Goal: Browse casually

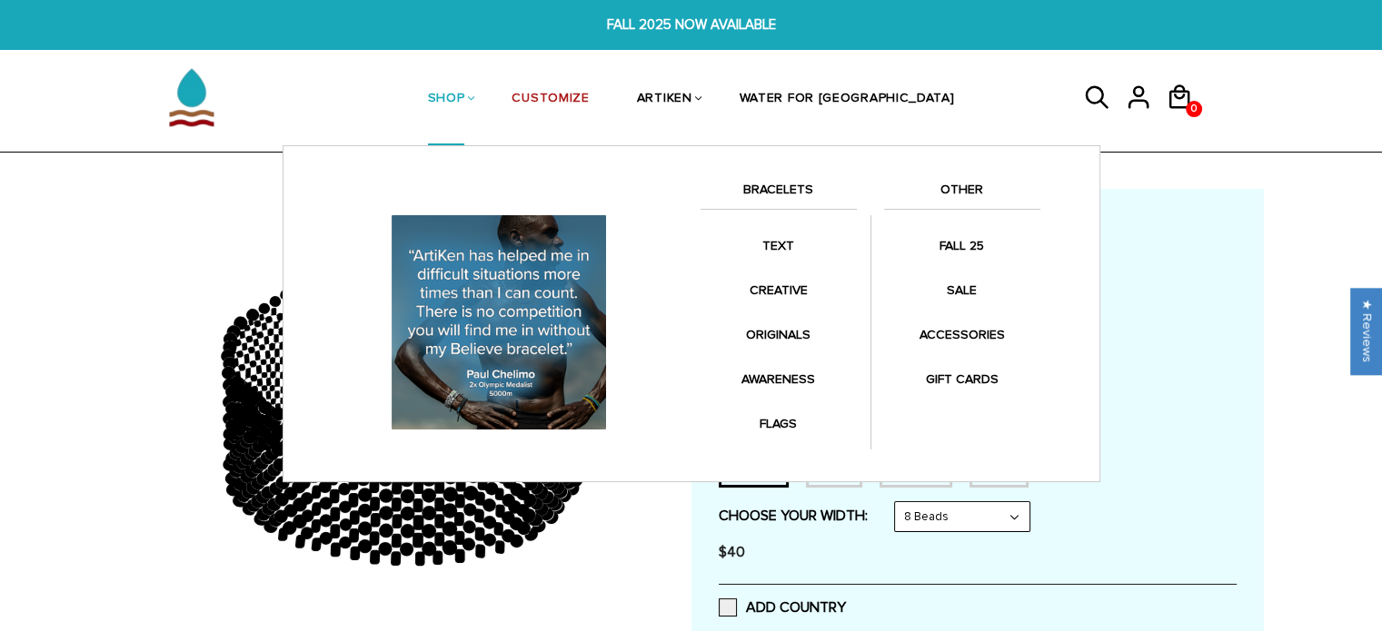
click at [465, 88] on link "SHOP" at bounding box center [446, 100] width 37 height 94
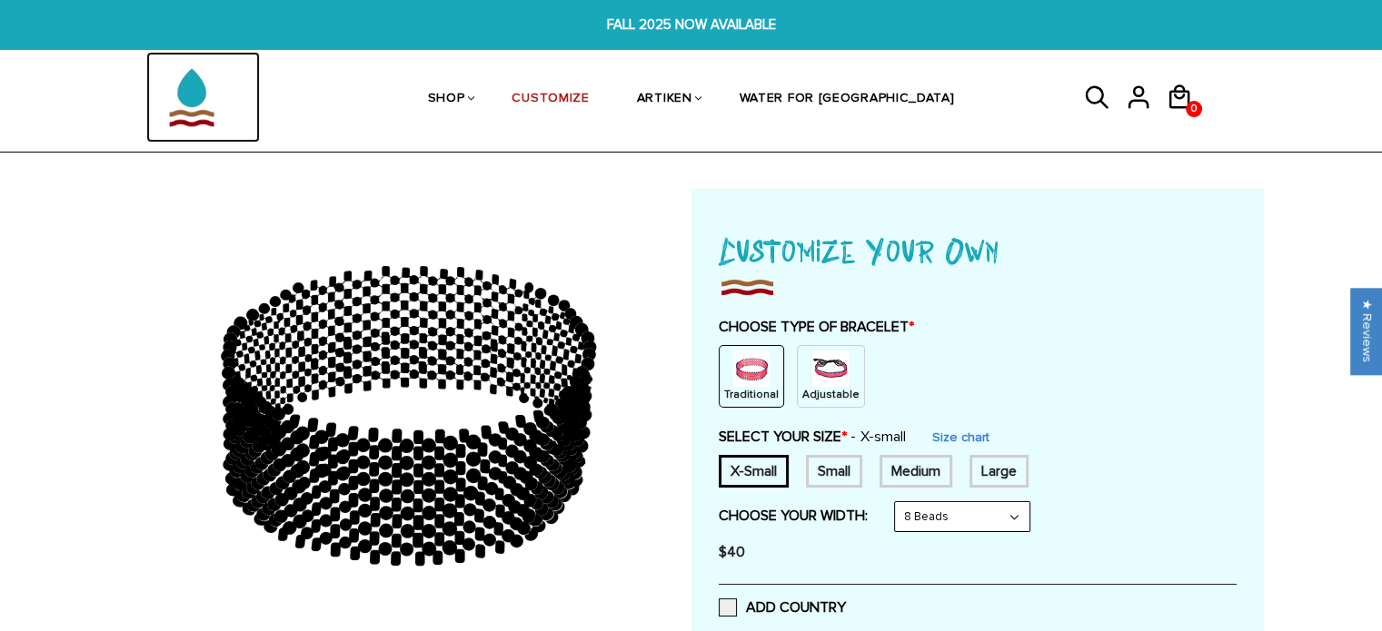
click at [174, 104] on img at bounding box center [191, 97] width 91 height 91
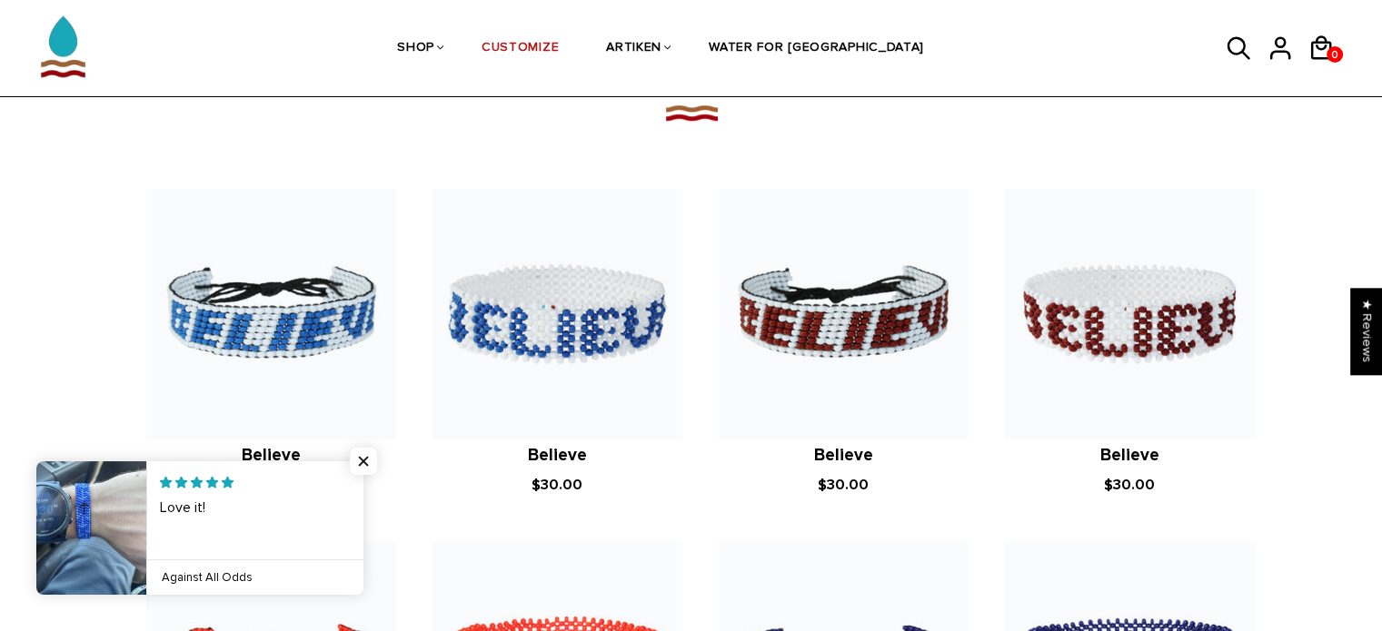
scroll to position [1269, 0]
click at [367, 462] on h2 "Believe" at bounding box center [271, 455] width 250 height 22
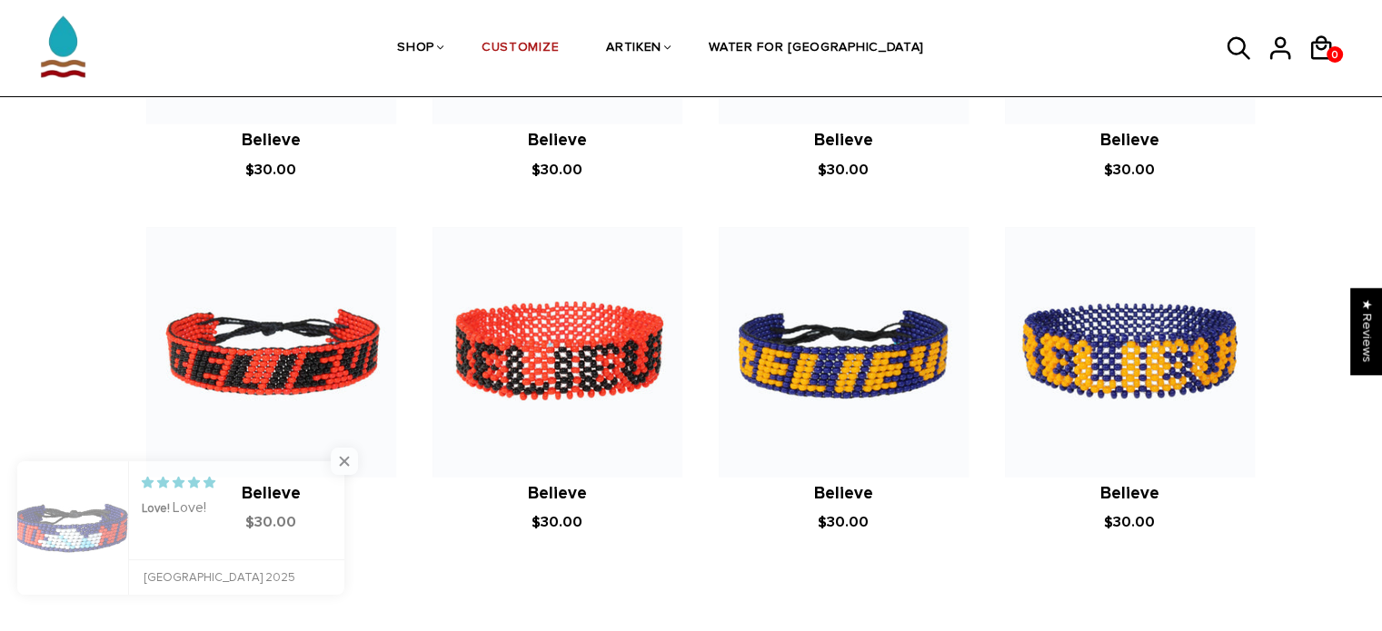
scroll to position [1897, 0]
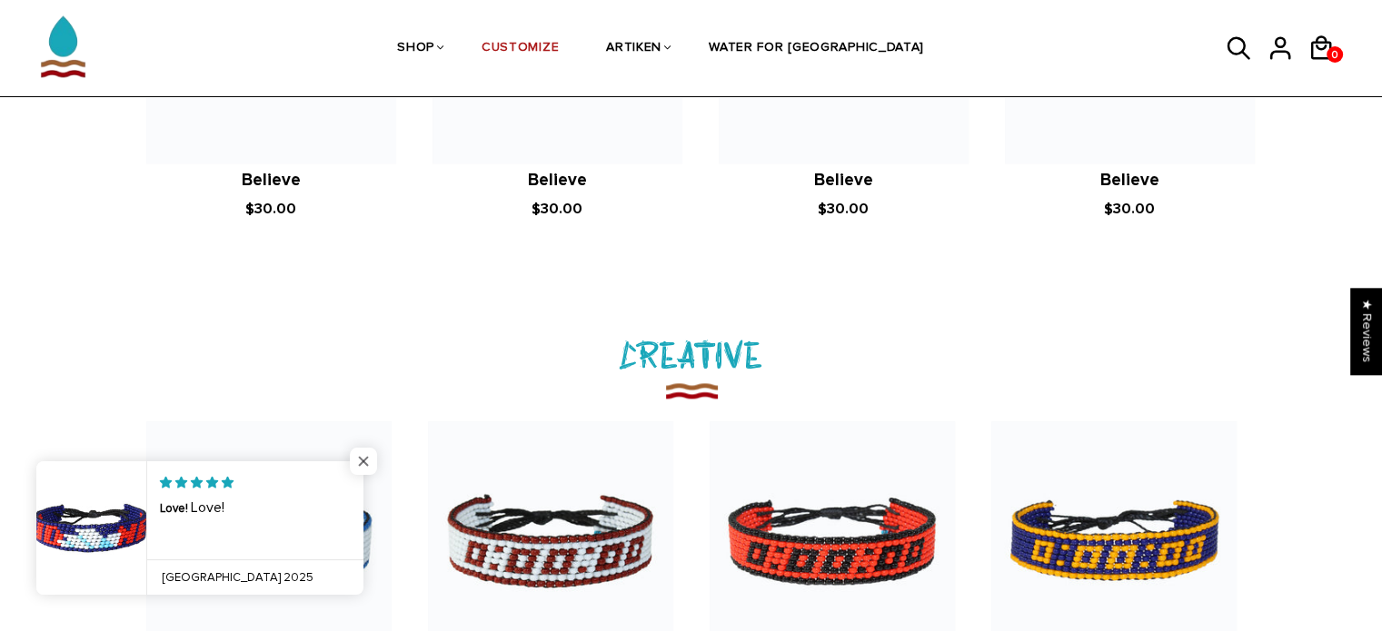
click at [367, 462] on span "Close popup widget" at bounding box center [363, 461] width 27 height 27
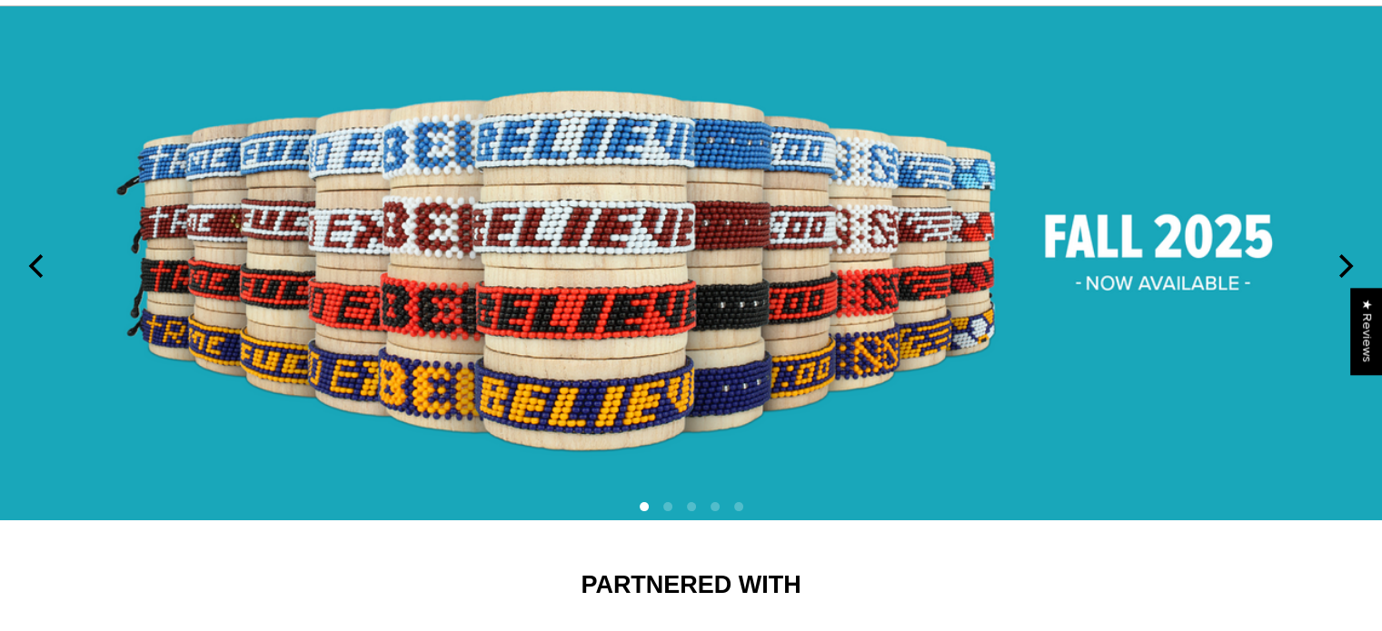
scroll to position [0, 0]
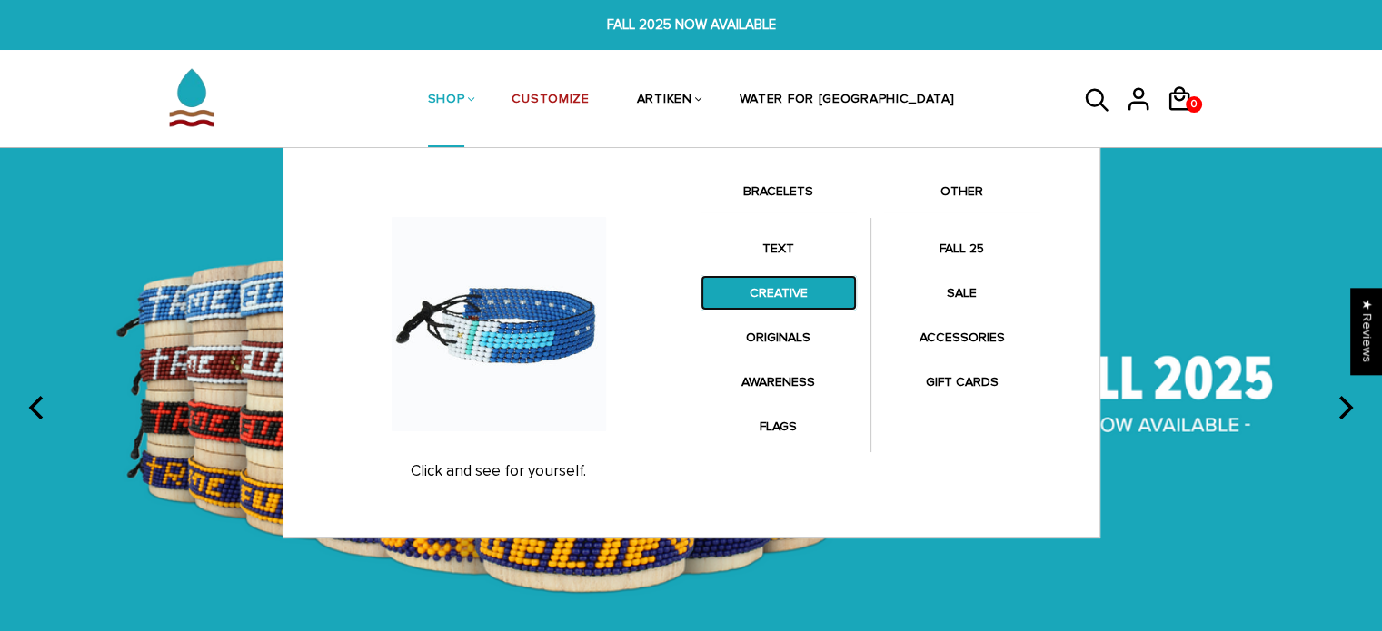
click at [775, 285] on link "CREATIVE" at bounding box center [779, 292] width 156 height 35
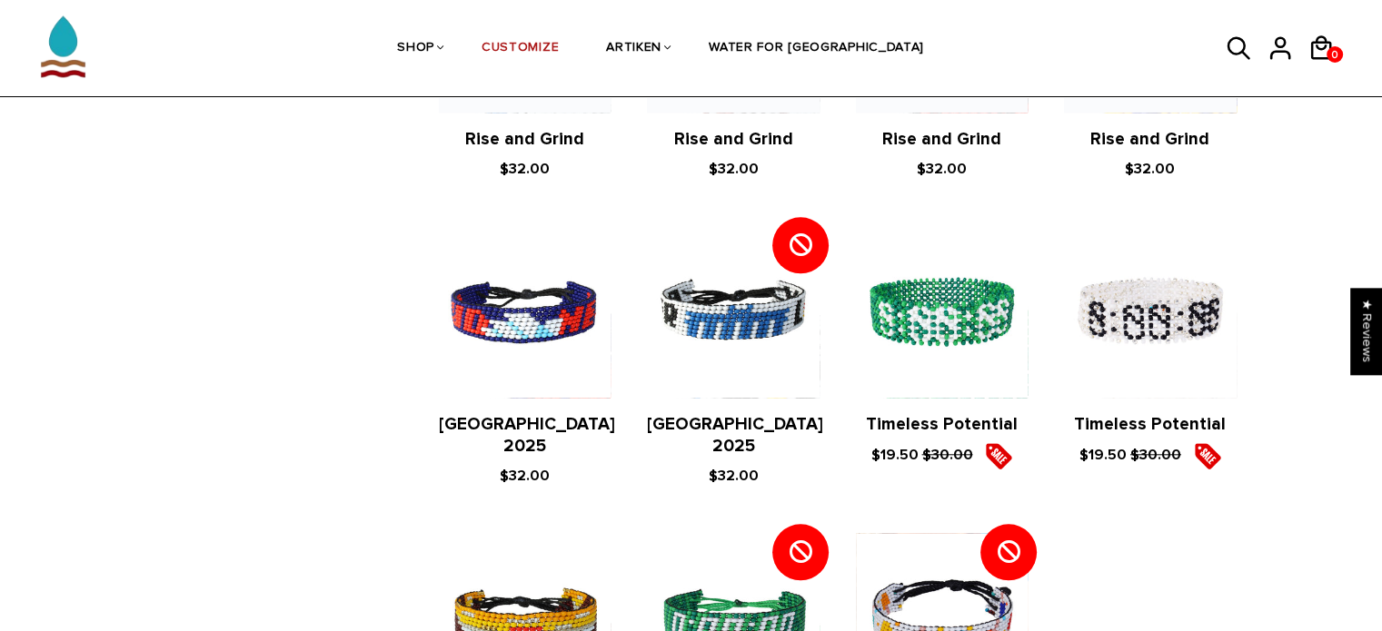
scroll to position [1725, 0]
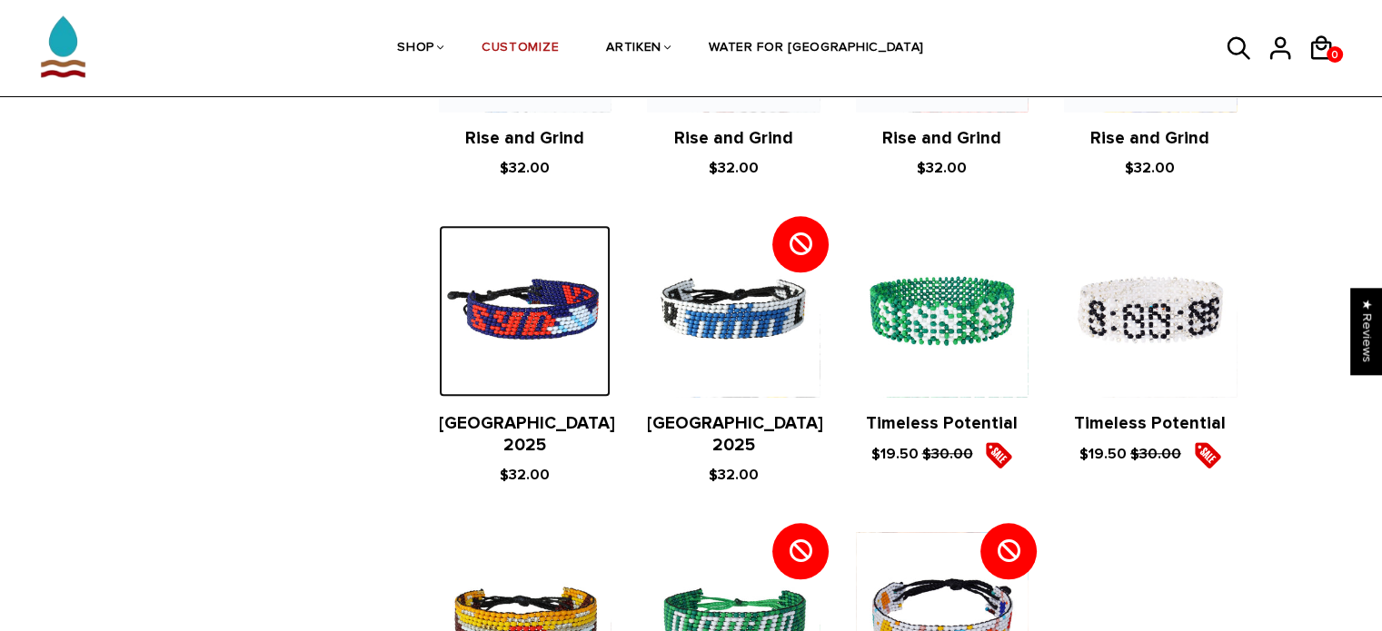
click at [514, 294] on img at bounding box center [525, 311] width 172 height 172
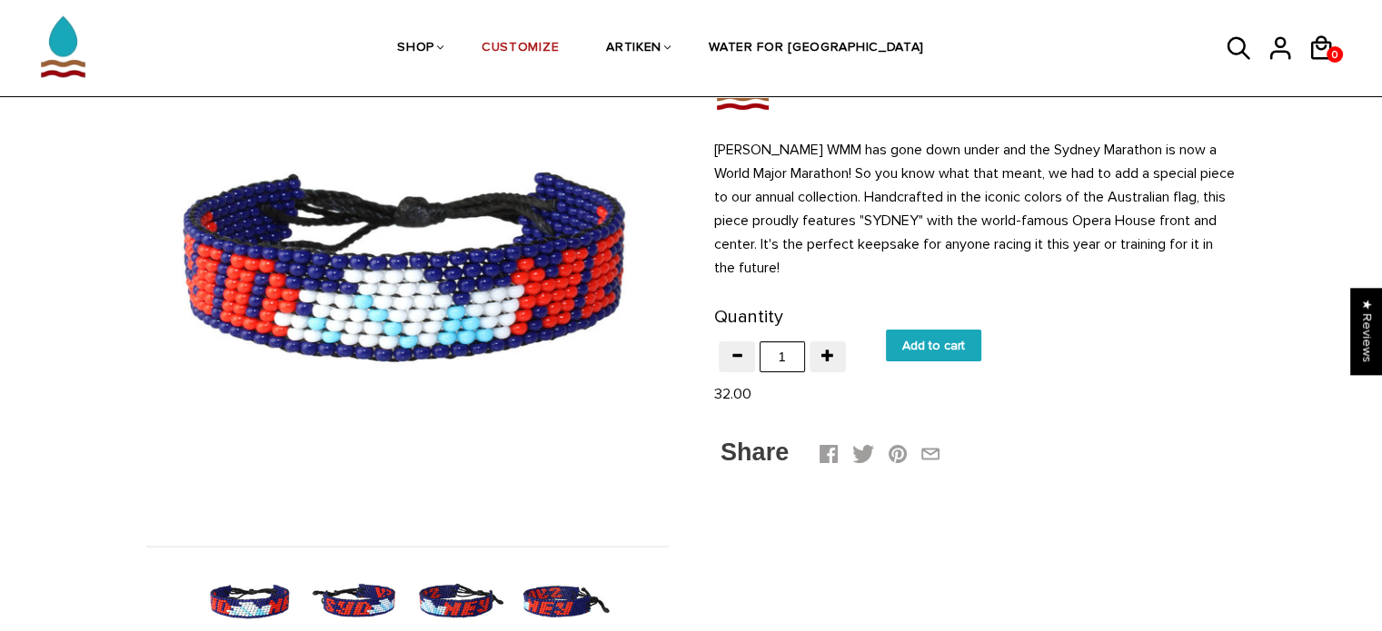
click at [353, 593] on img at bounding box center [355, 602] width 94 height 94
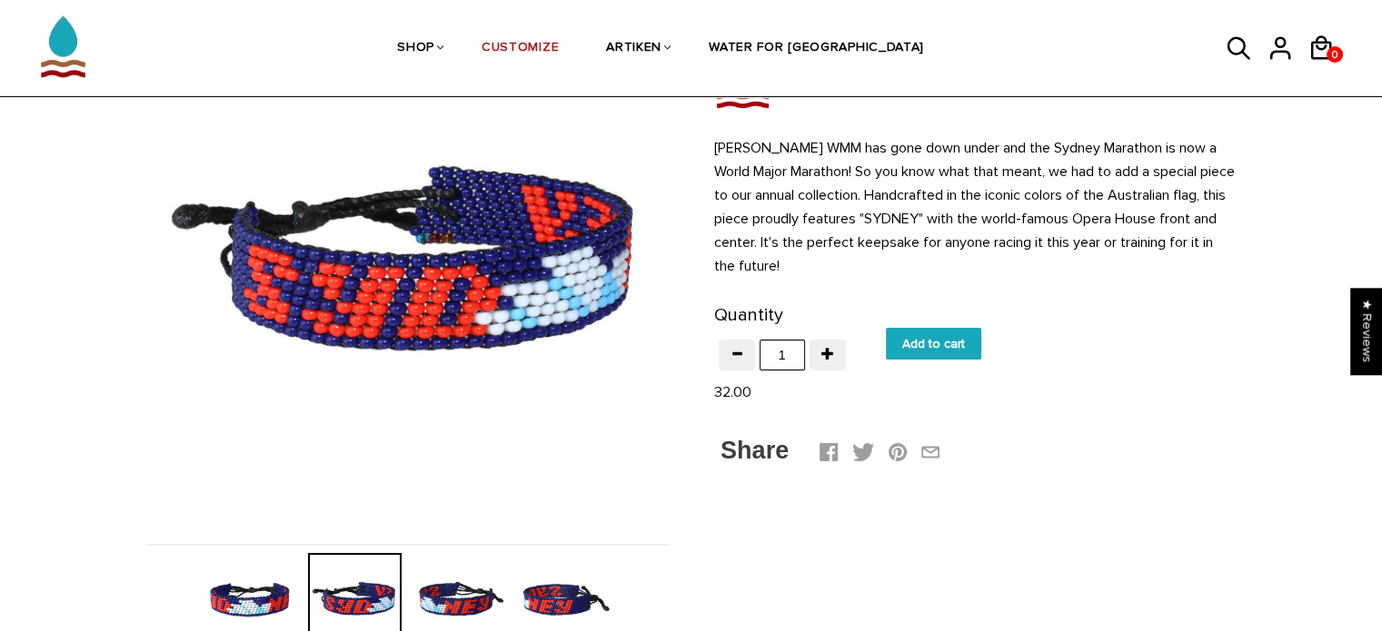
scroll to position [182, 0]
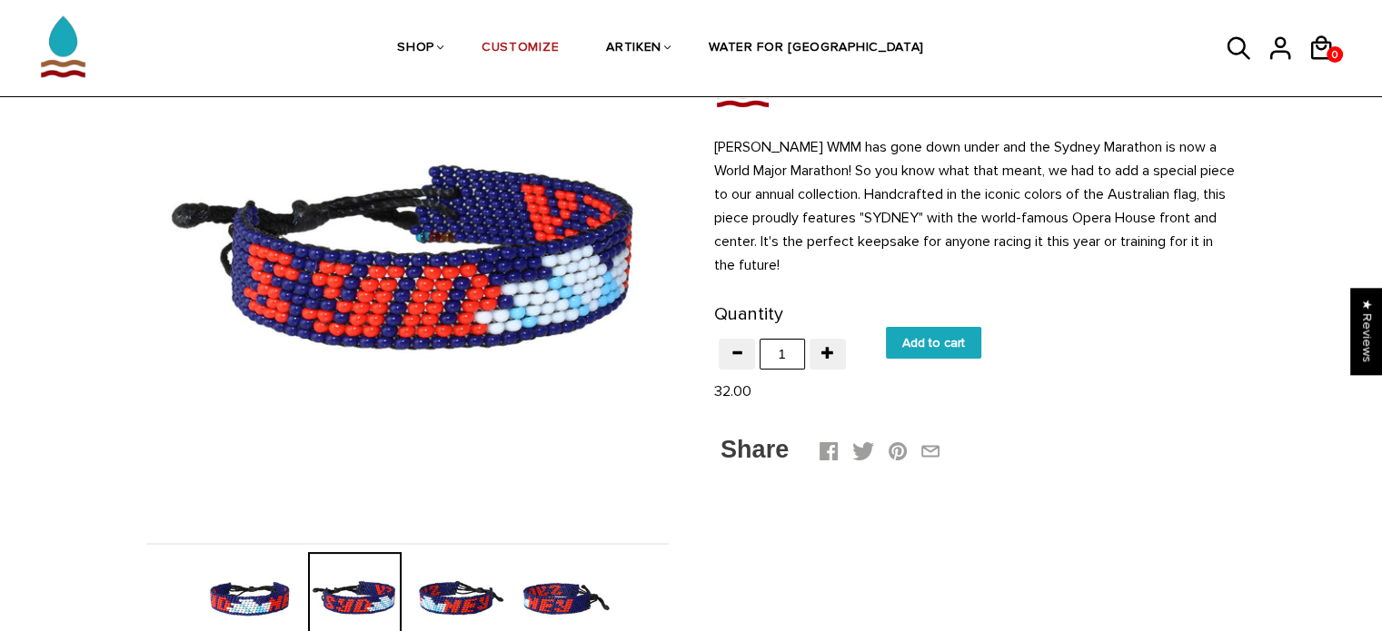
click at [468, 606] on img at bounding box center [460, 599] width 94 height 94
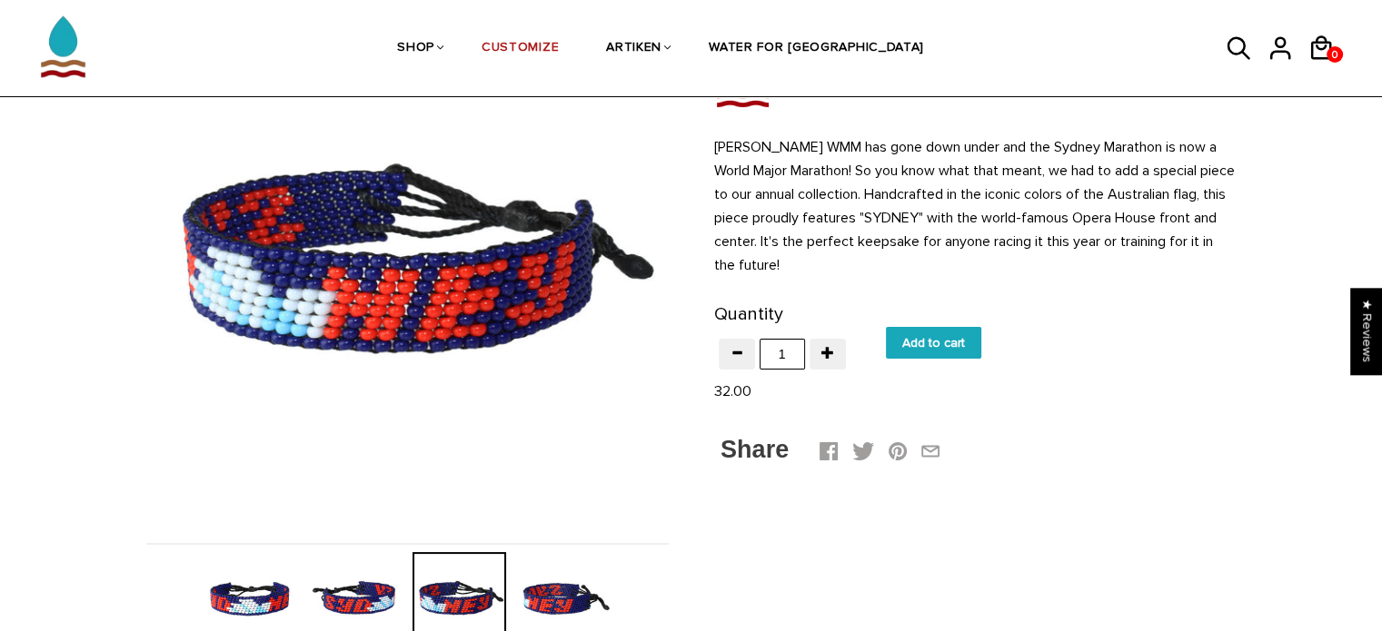
click at [557, 595] on img at bounding box center [564, 599] width 94 height 94
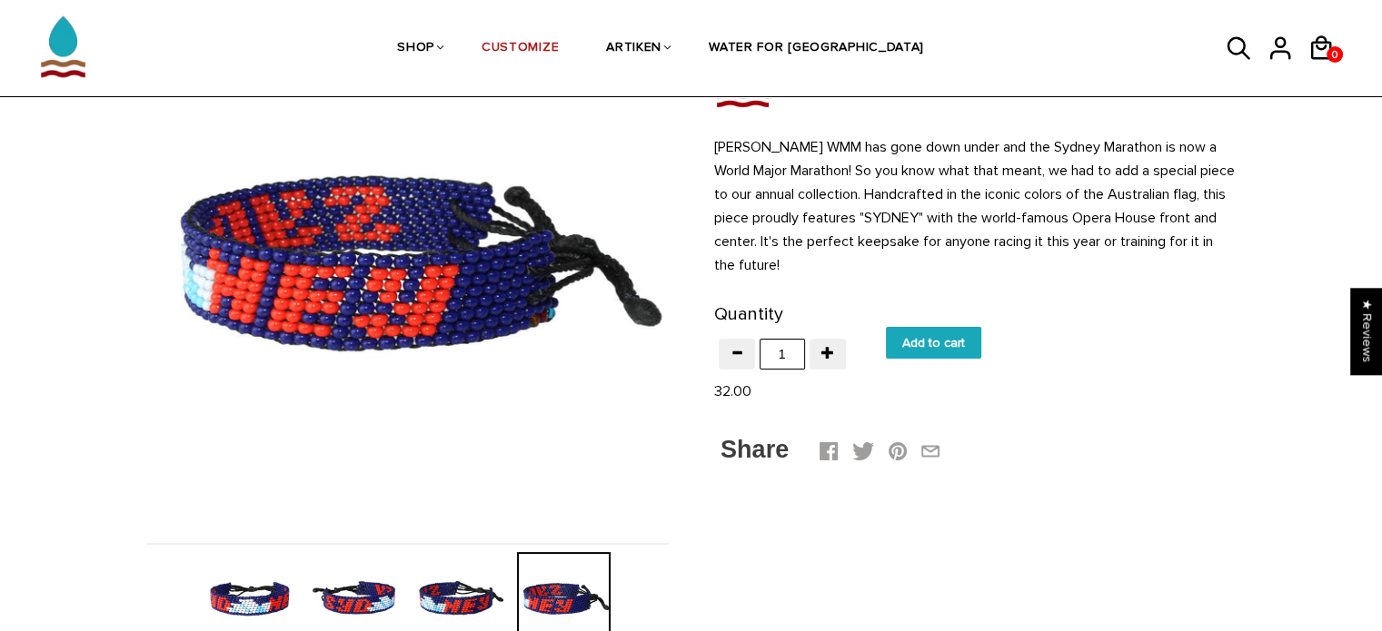
click at [262, 592] on img at bounding box center [251, 599] width 94 height 94
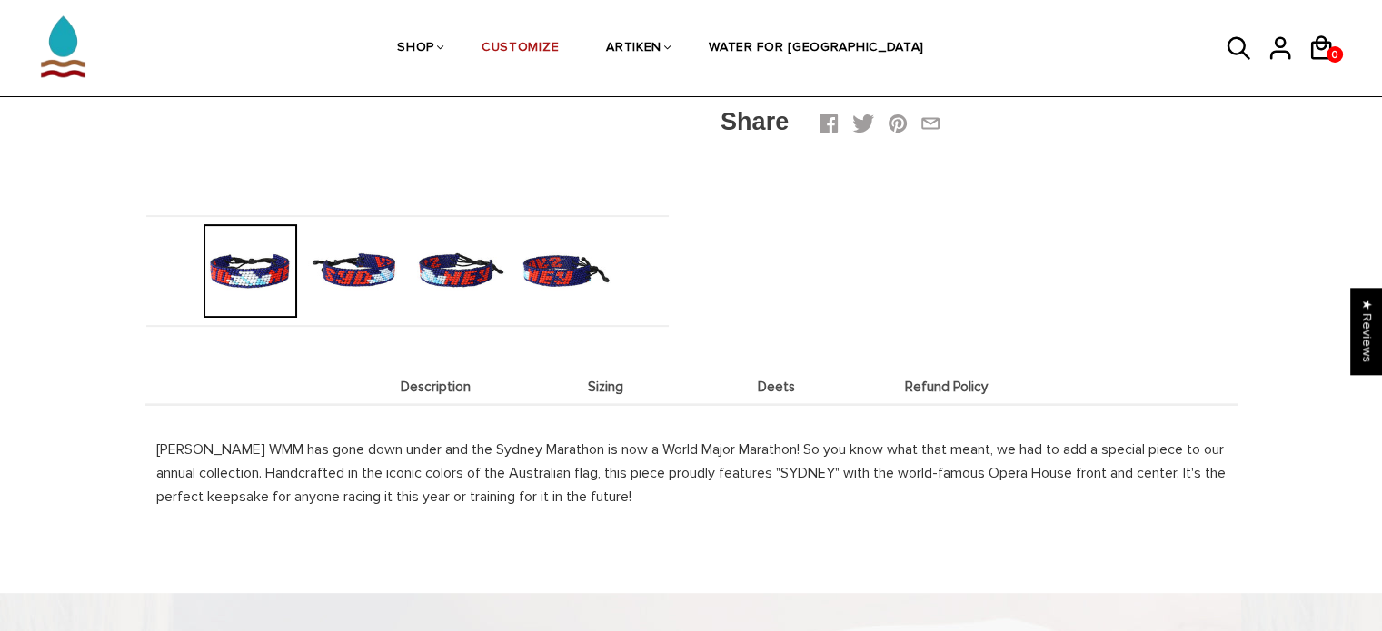
scroll to position [447, 0]
